Goal: Task Accomplishment & Management: Use online tool/utility

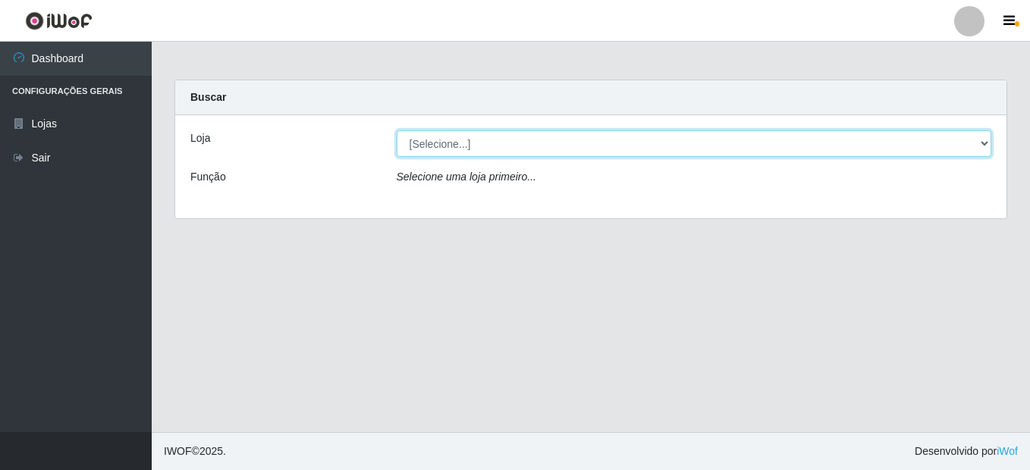
click at [447, 152] on select "[Selecione...] Bemais Supermercados - B8 [PERSON_NAME]" at bounding box center [694, 143] width 595 height 27
select select "413"
click at [397, 130] on select "[Selecione...] Bemais Supermercados - B8 [PERSON_NAME]" at bounding box center [694, 143] width 595 height 27
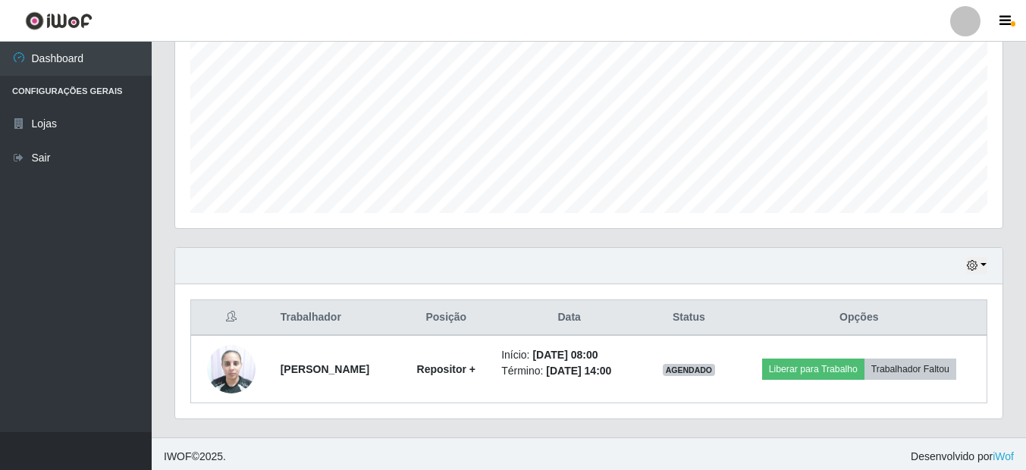
scroll to position [334, 0]
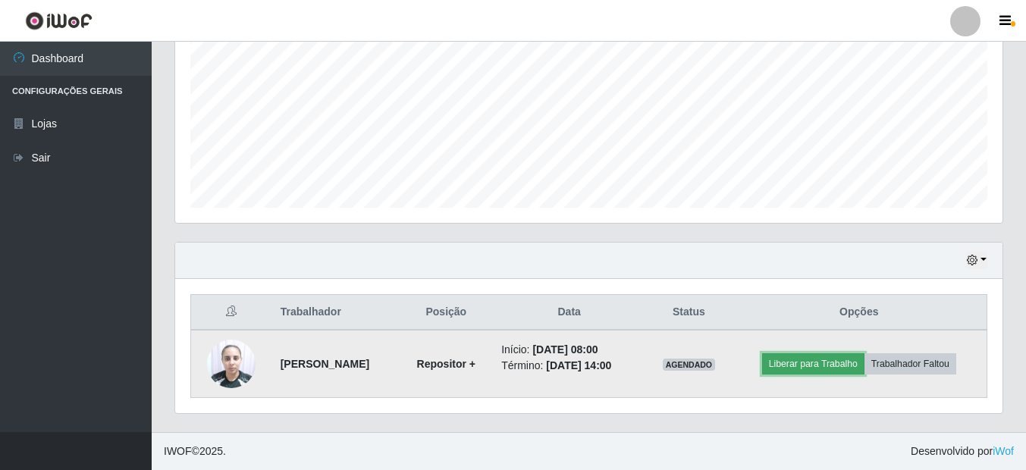
click at [831, 365] on button "Liberar para Trabalho" at bounding box center [813, 363] width 102 height 21
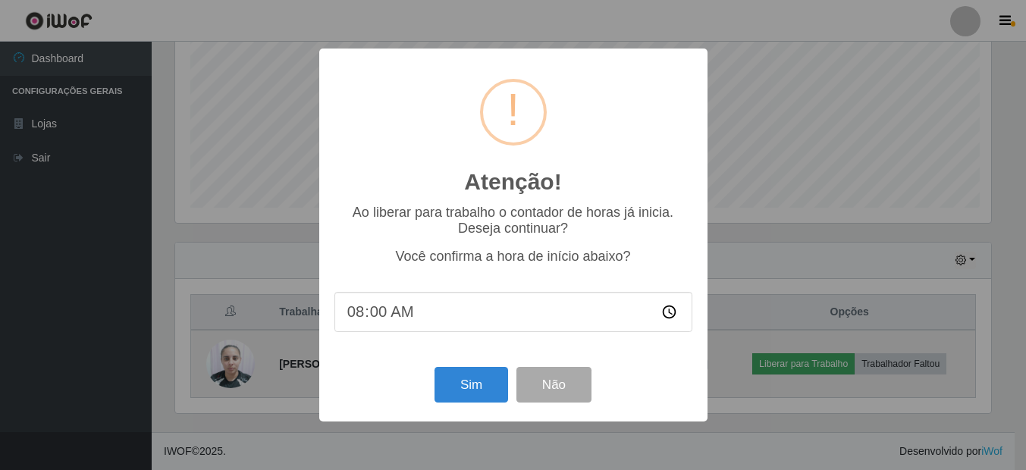
scroll to position [315, 820]
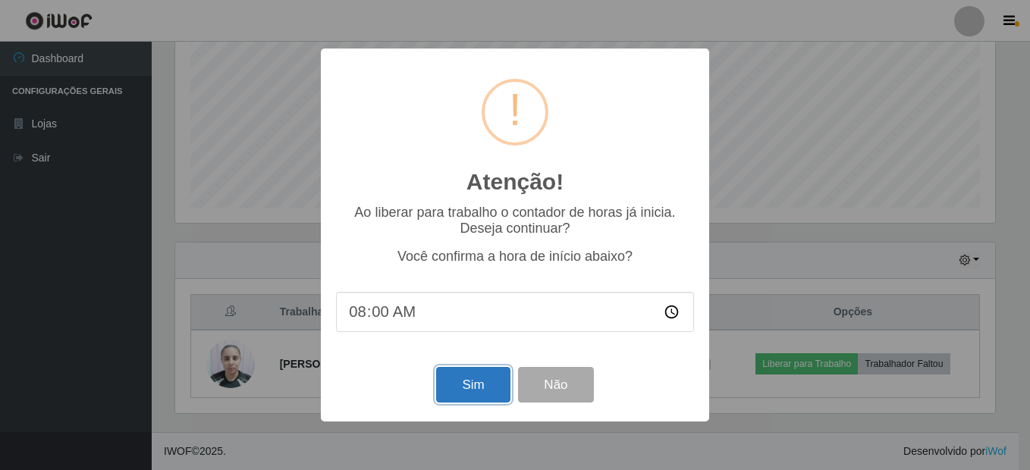
click at [461, 381] on button "Sim" at bounding box center [473, 385] width 74 height 36
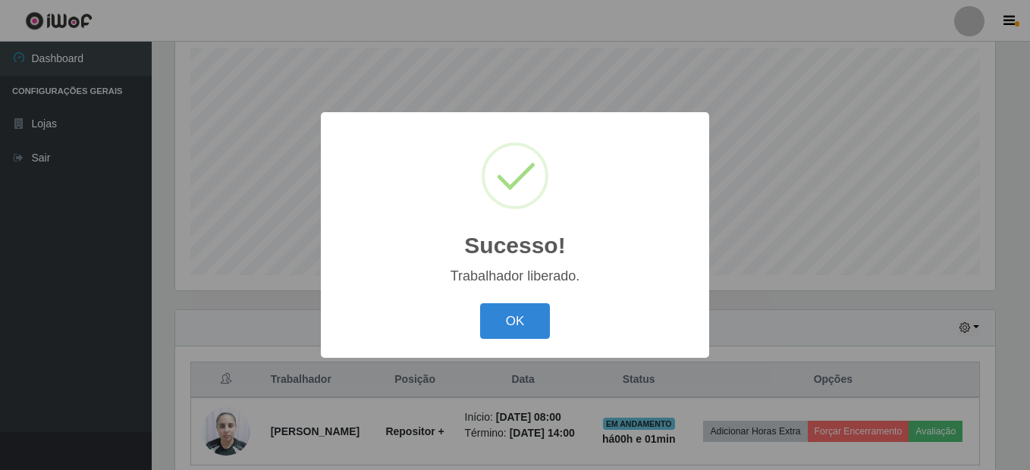
click at [480, 303] on button "OK" at bounding box center [515, 321] width 71 height 36
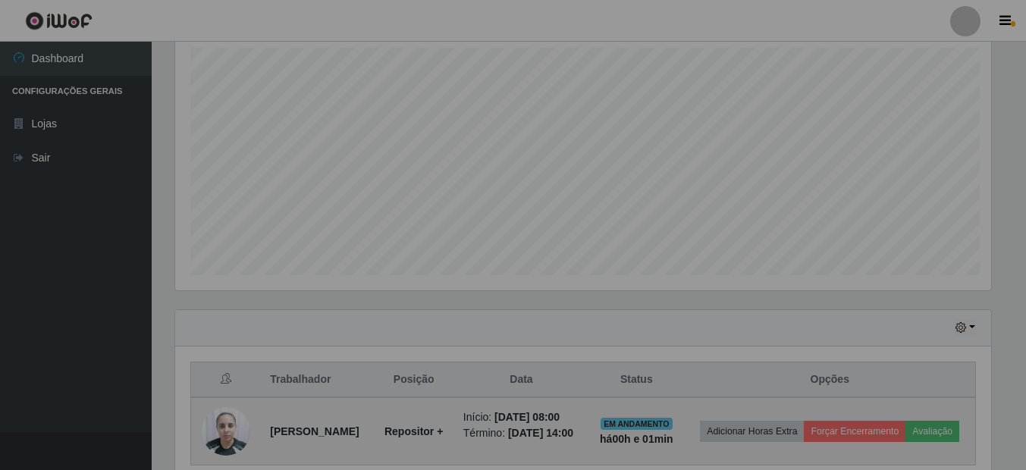
scroll to position [315, 827]
